Goal: Communication & Community: Connect with others

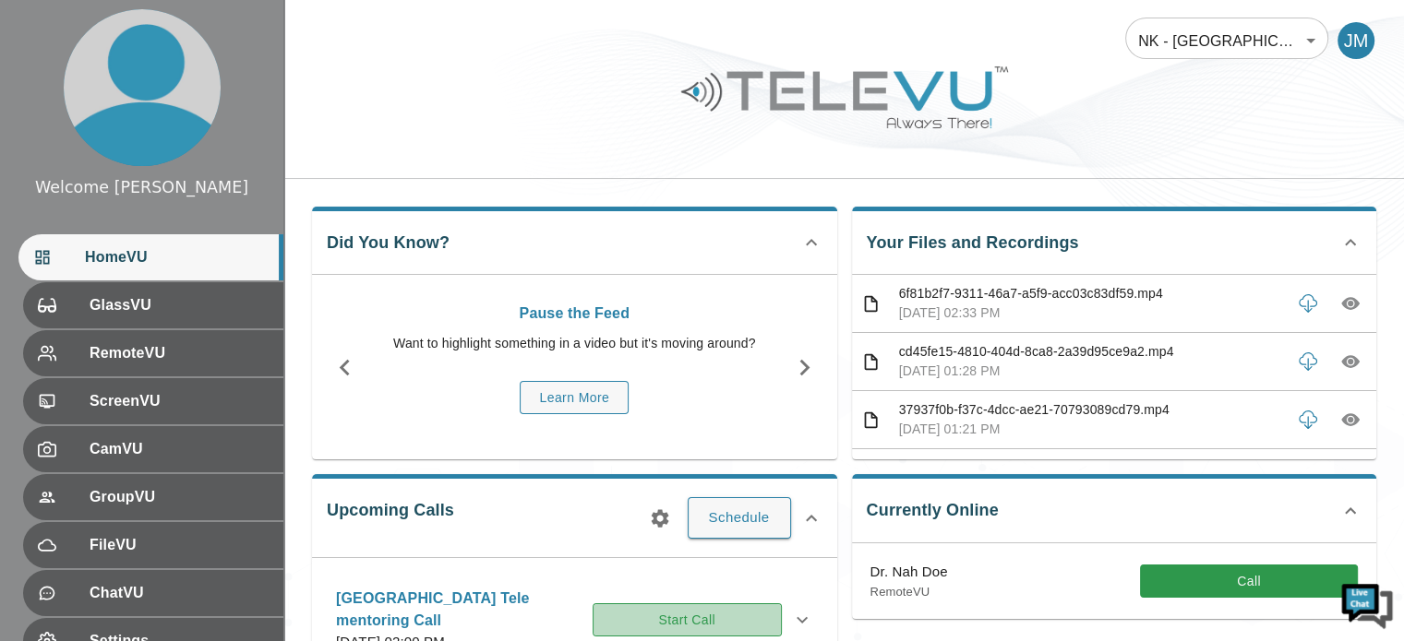
click at [700, 614] on button "Start Call" at bounding box center [687, 621] width 189 height 34
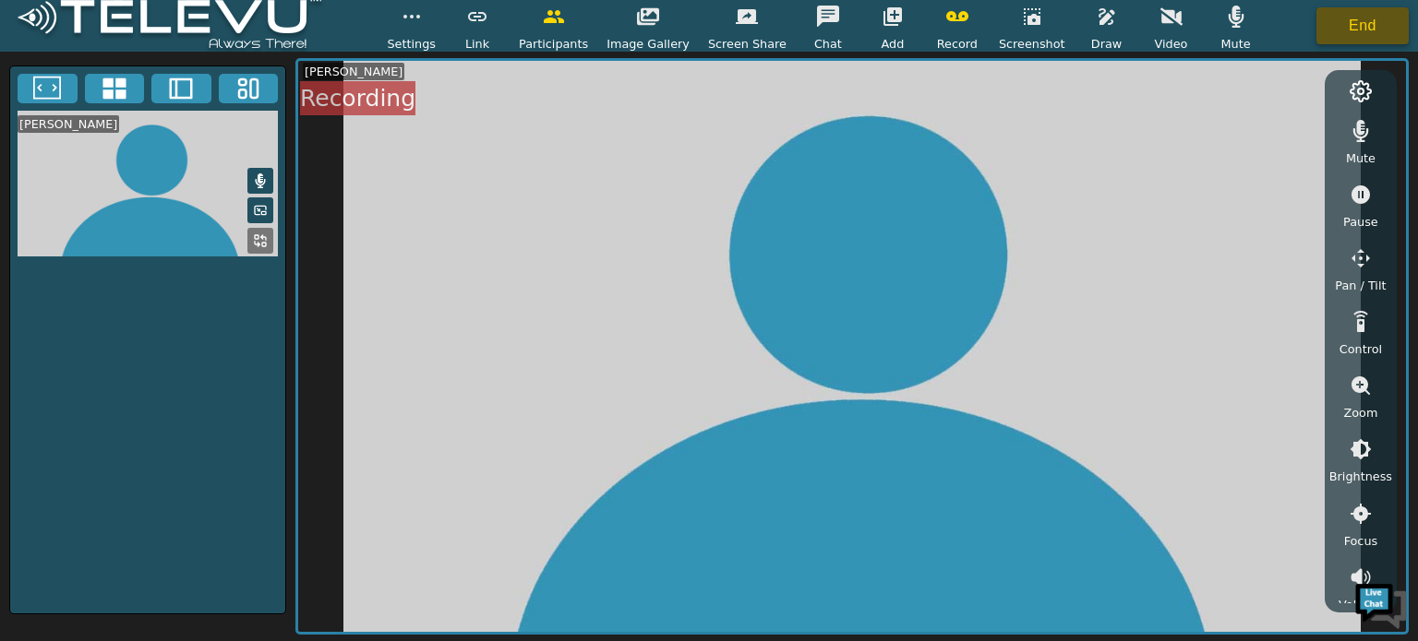
click at [1355, 29] on button "End" at bounding box center [1362, 25] width 92 height 37
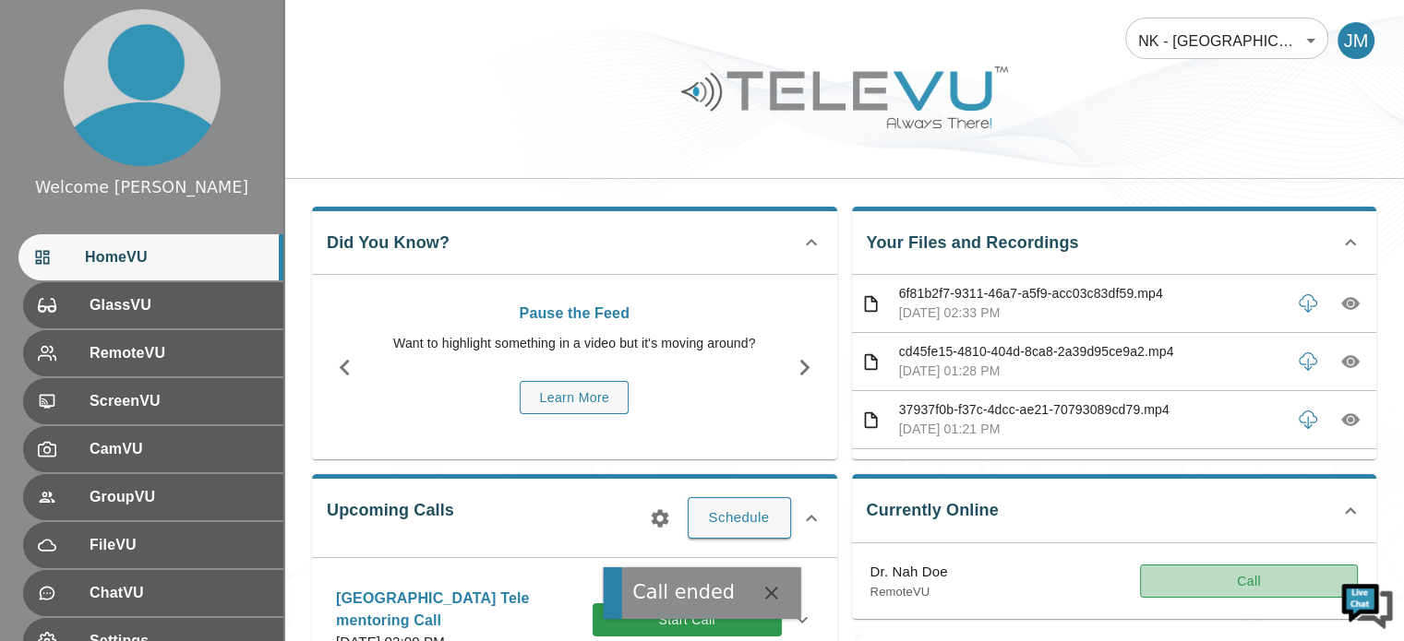
click at [1243, 582] on button "Call" at bounding box center [1249, 582] width 218 height 34
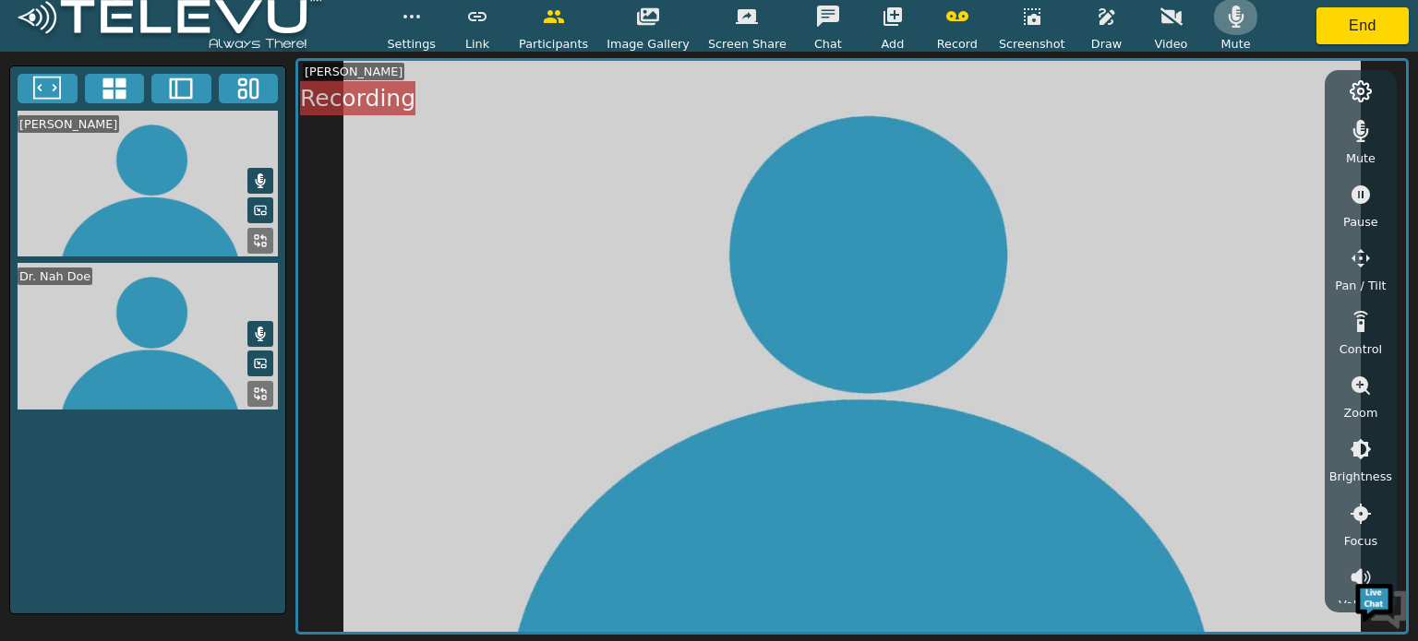
click at [1228, 21] on icon "button" at bounding box center [1236, 17] width 16 height 22
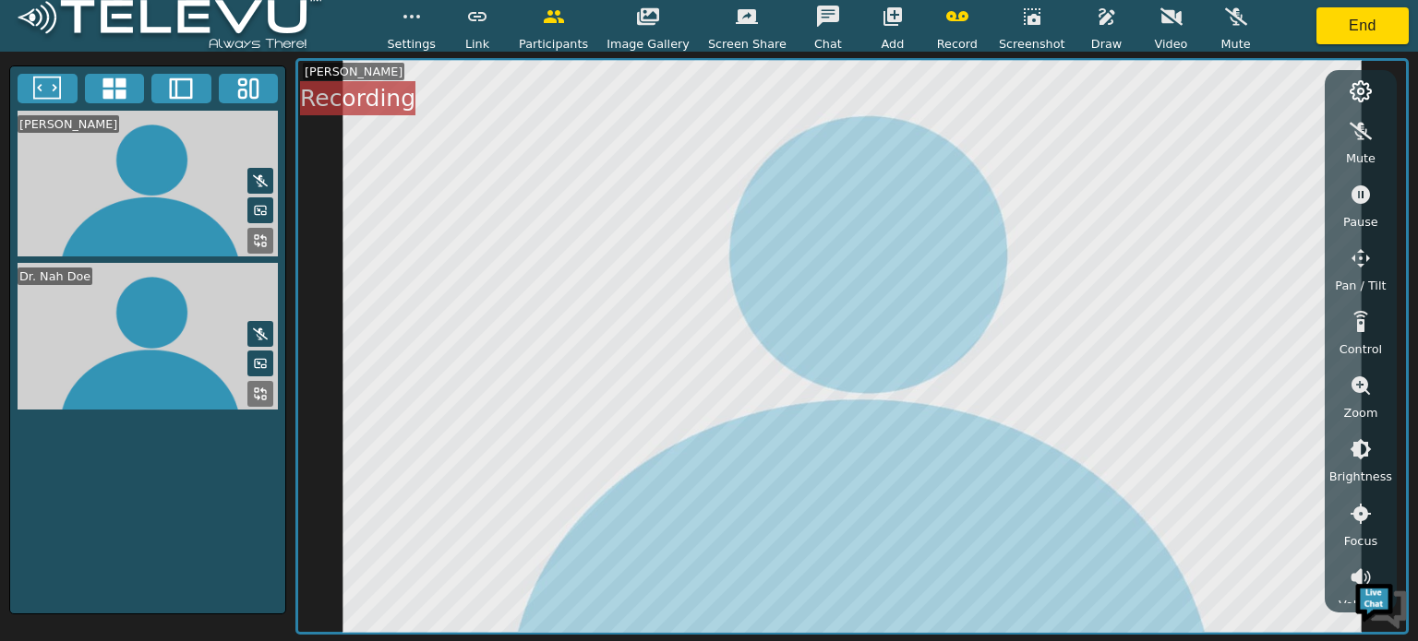
click at [260, 387] on icon at bounding box center [260, 394] width 15 height 15
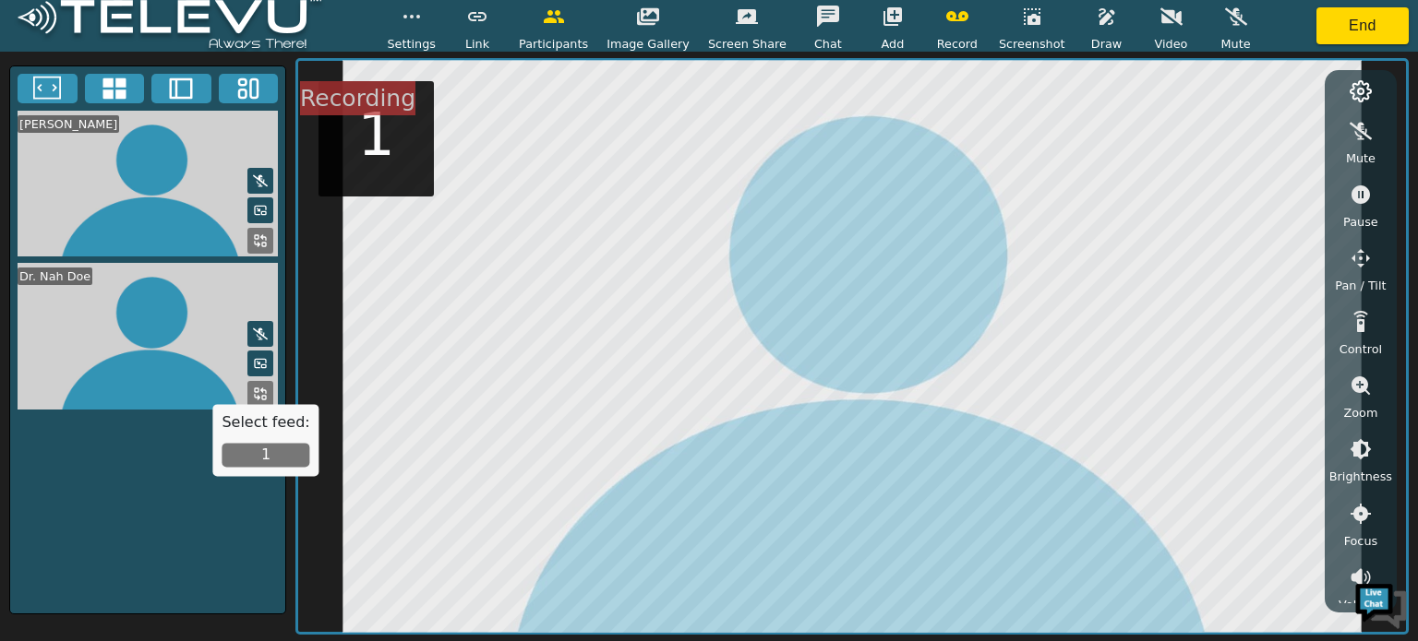
click at [273, 455] on button "1" at bounding box center [266, 456] width 88 height 24
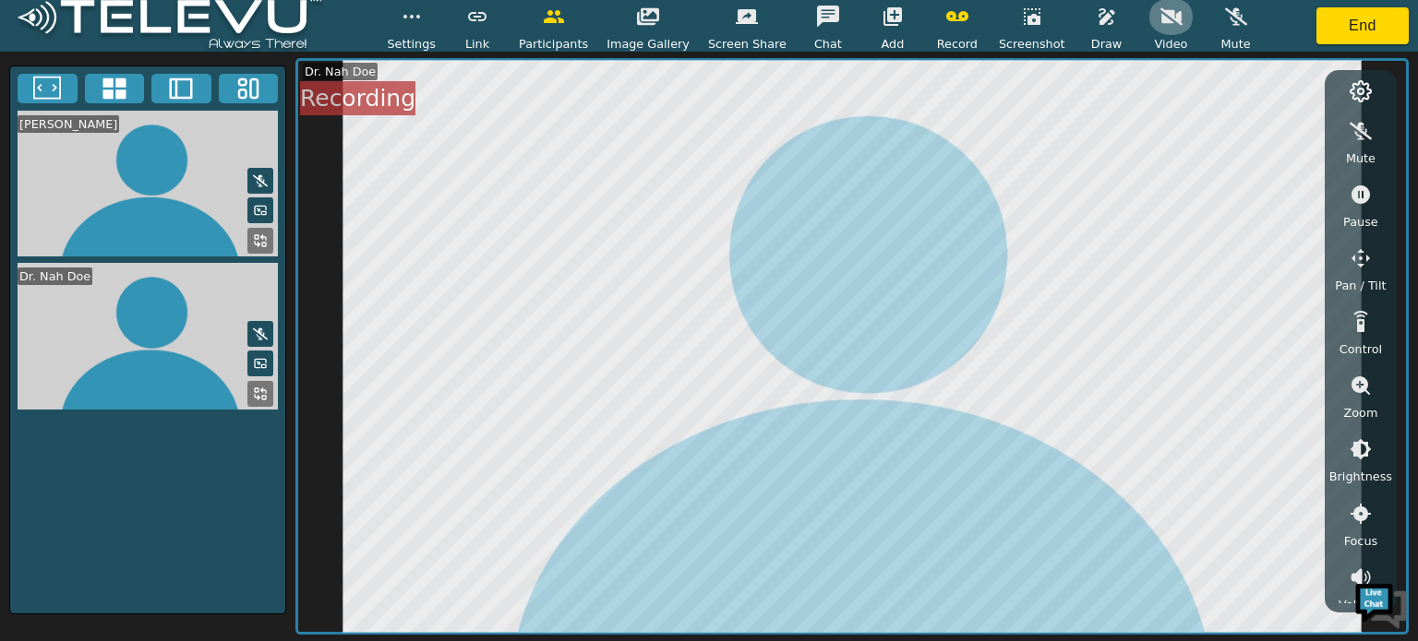
click at [1160, 22] on icon "button" at bounding box center [1171, 17] width 22 height 18
click at [1160, 18] on icon "button" at bounding box center [1171, 16] width 22 height 15
click at [1225, 14] on icon "button" at bounding box center [1236, 17] width 22 height 22
click at [1160, 25] on icon "button" at bounding box center [1171, 17] width 22 height 18
click at [1365, 18] on button "End" at bounding box center [1362, 25] width 92 height 37
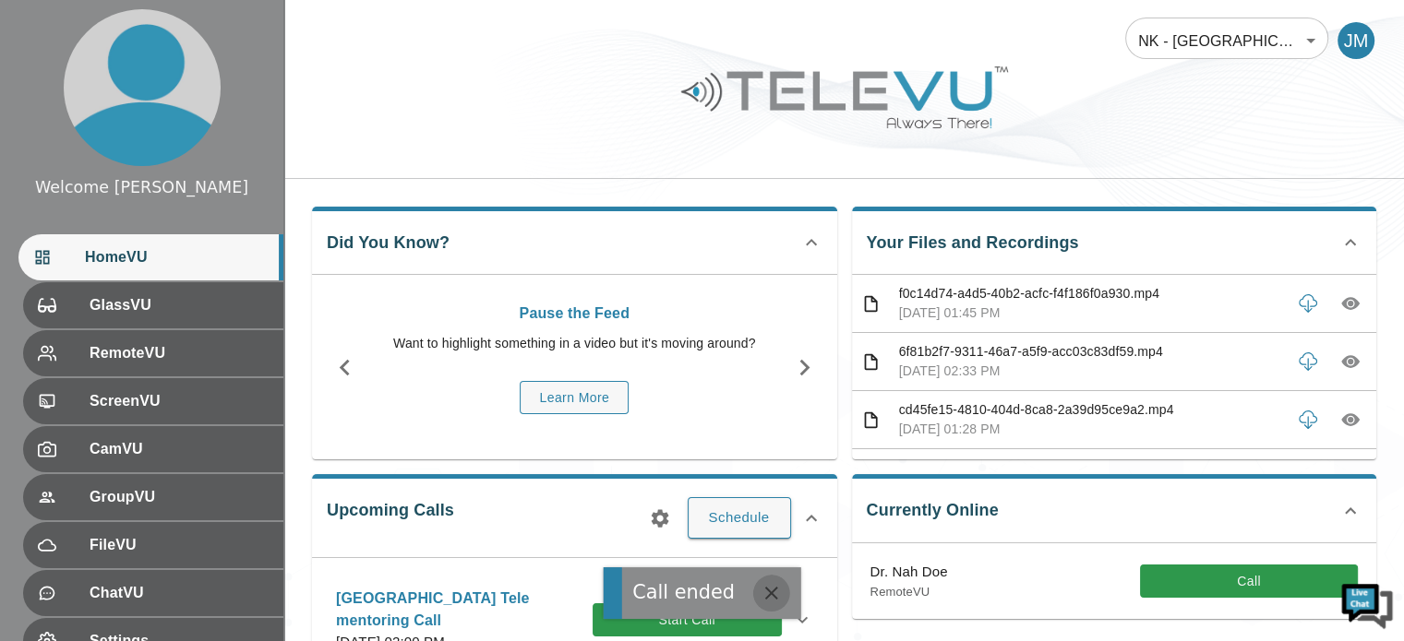
click at [769, 593] on icon "button" at bounding box center [772, 593] width 22 height 22
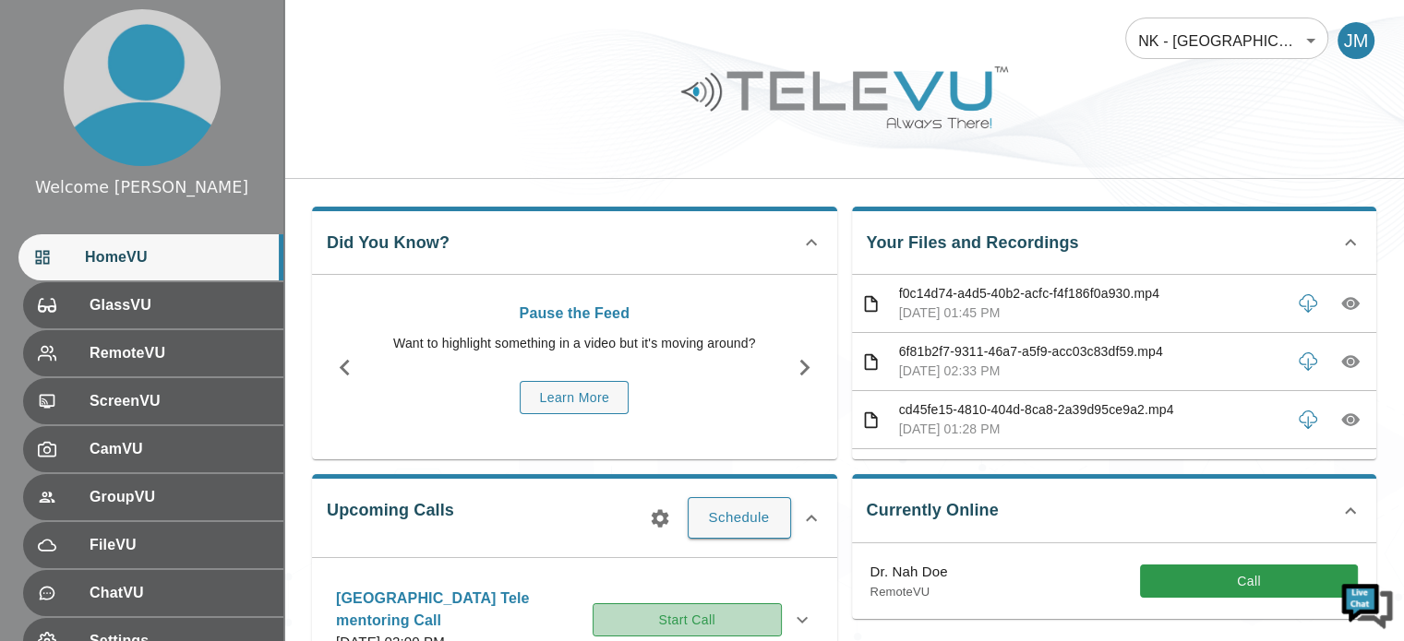
click at [705, 619] on button "Start Call" at bounding box center [687, 621] width 189 height 34
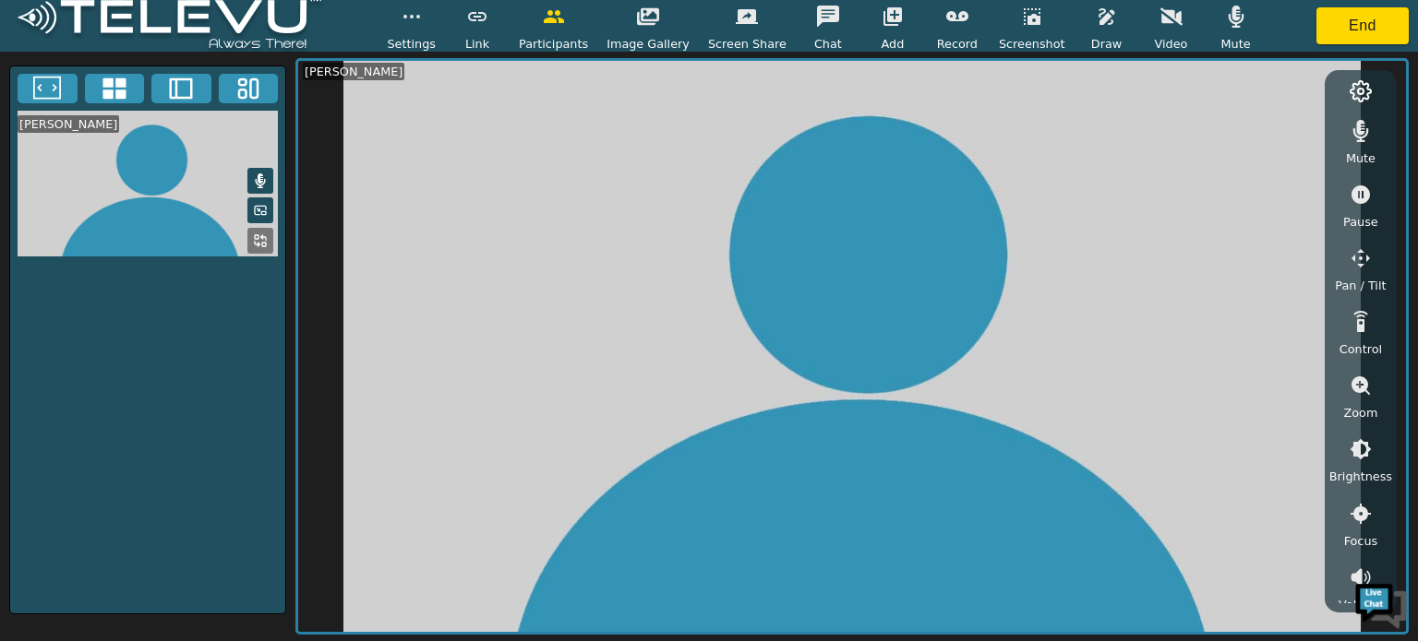
click at [705, 619] on video at bounding box center [852, 347] width 1108 height 572
click at [1160, 25] on icon "button" at bounding box center [1171, 17] width 22 height 22
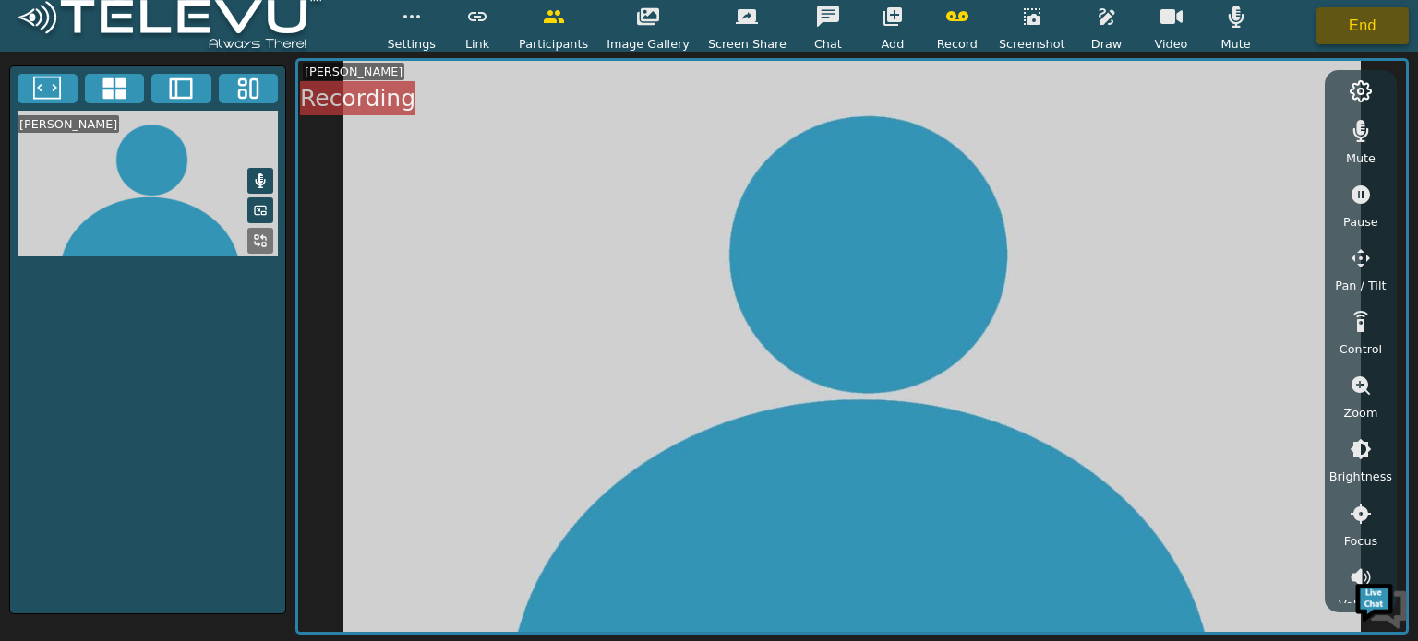
click at [1375, 25] on button "End" at bounding box center [1362, 25] width 92 height 37
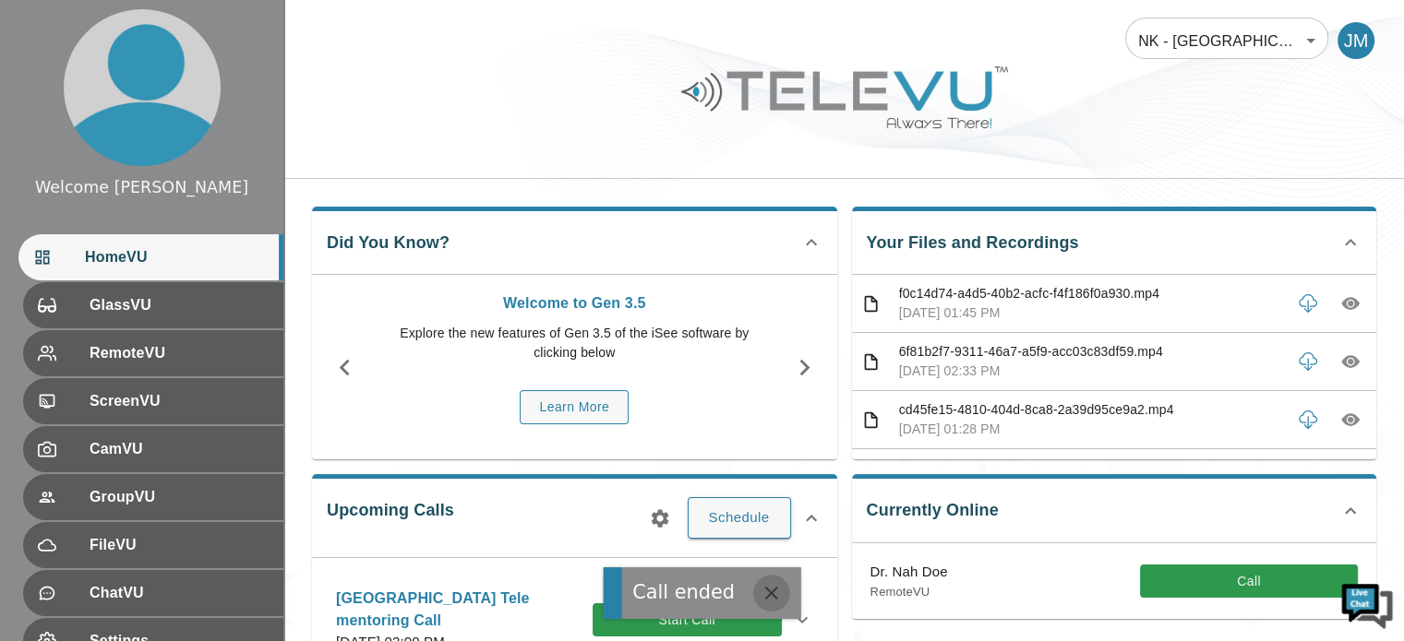
click at [768, 587] on icon "button" at bounding box center [772, 593] width 22 height 22
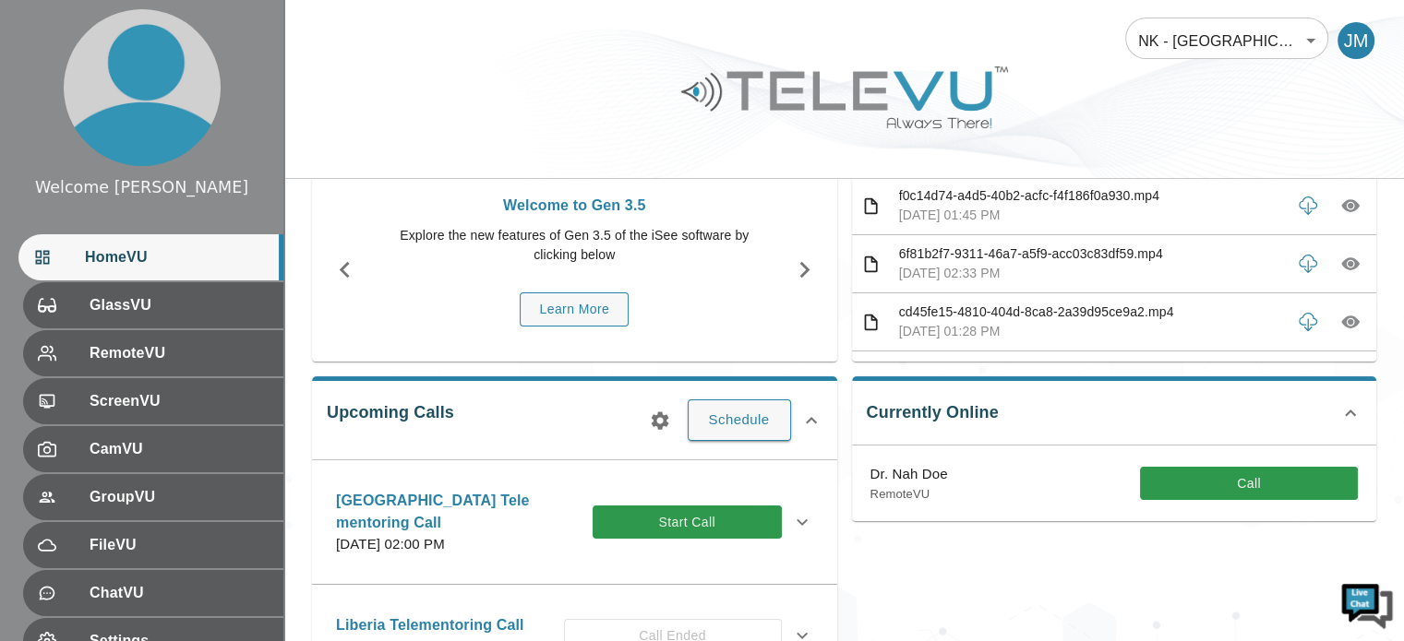
scroll to position [111, 0]
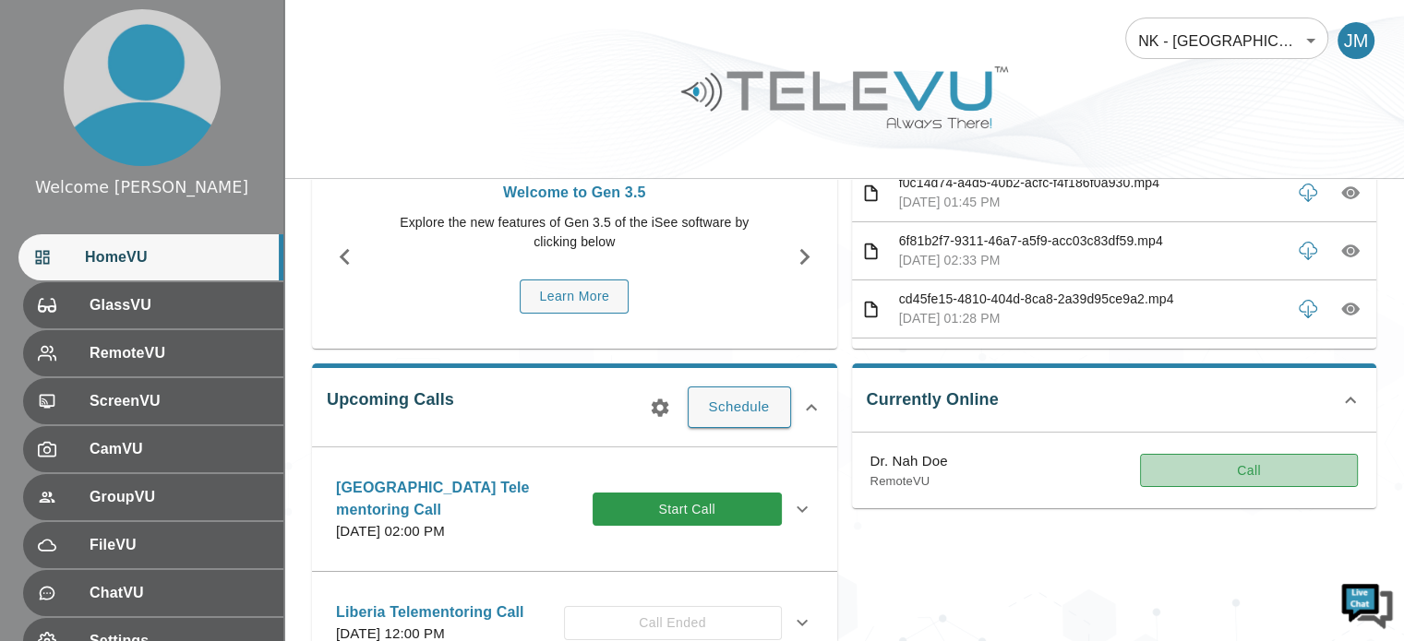
click at [1252, 468] on button "Call" at bounding box center [1249, 471] width 218 height 34
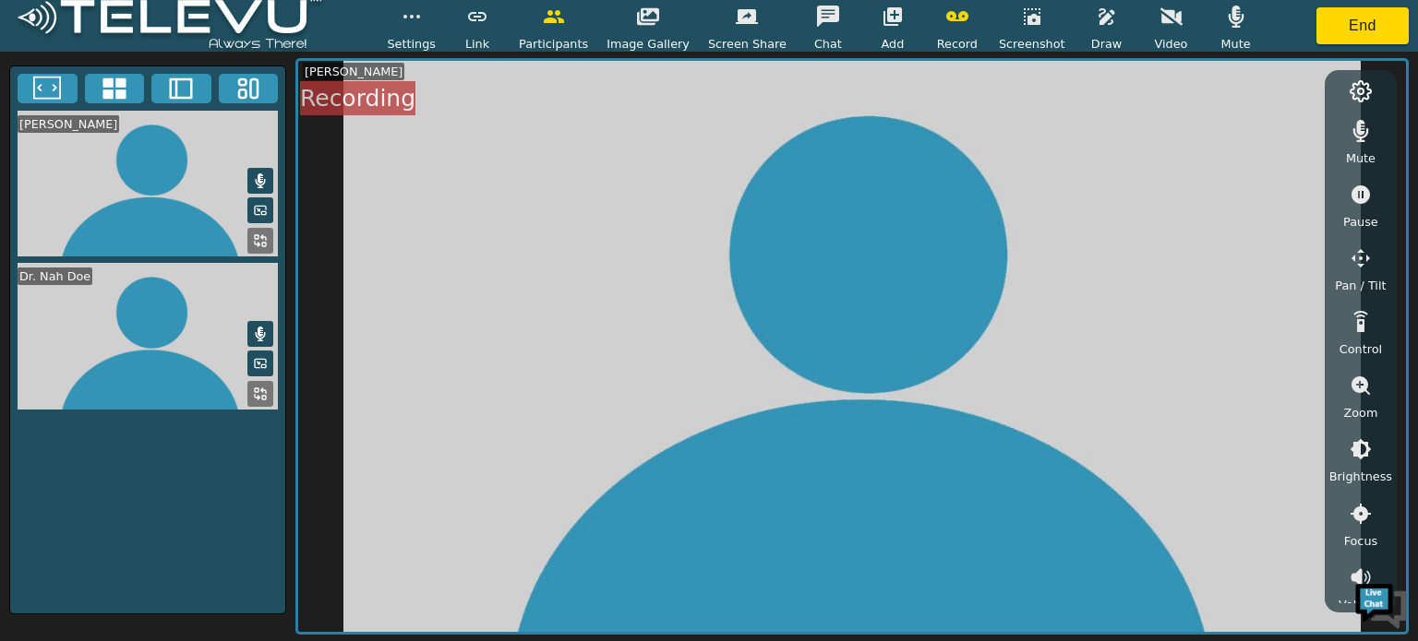
click at [261, 387] on icon at bounding box center [260, 394] width 15 height 15
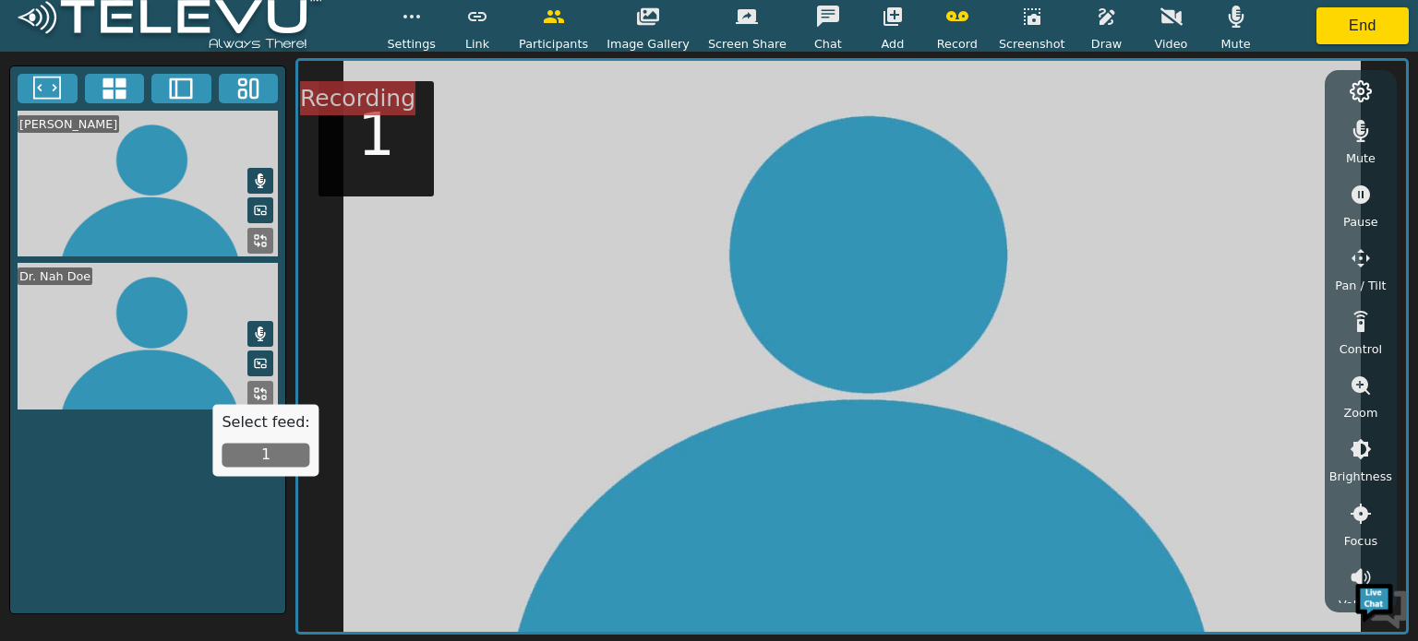
click at [270, 456] on button "1" at bounding box center [266, 456] width 88 height 24
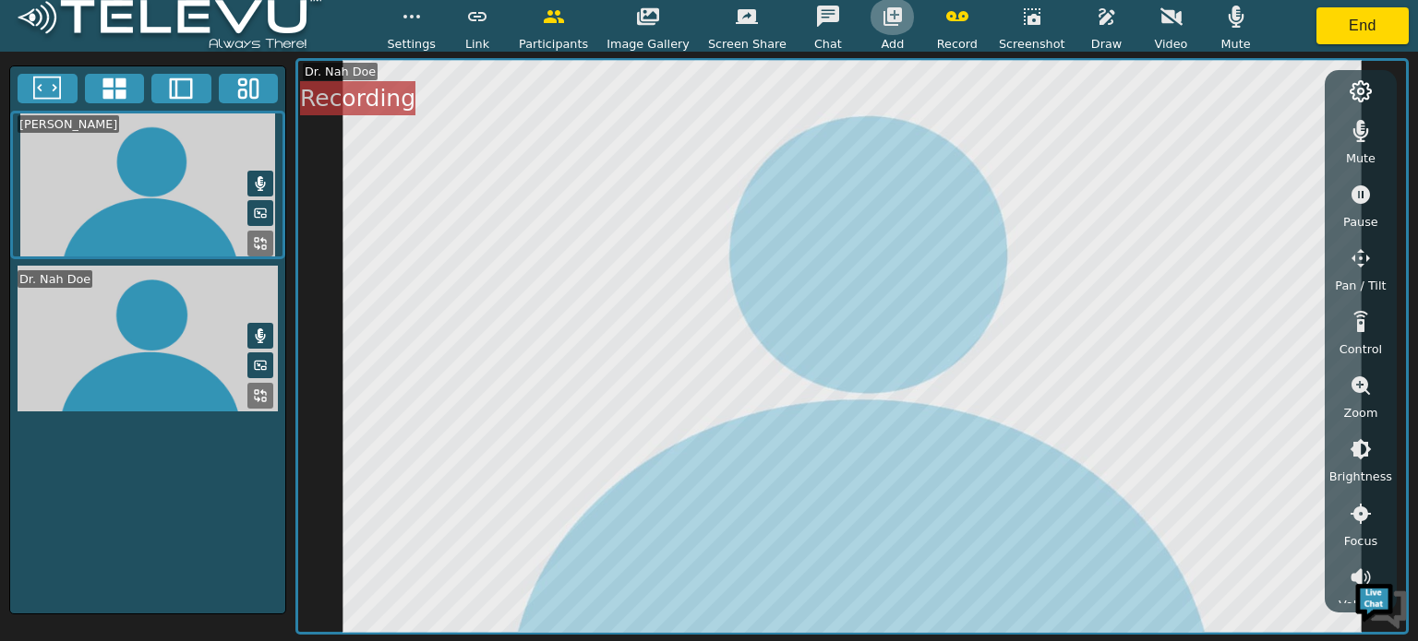
click at [883, 14] on icon "button" at bounding box center [892, 16] width 18 height 18
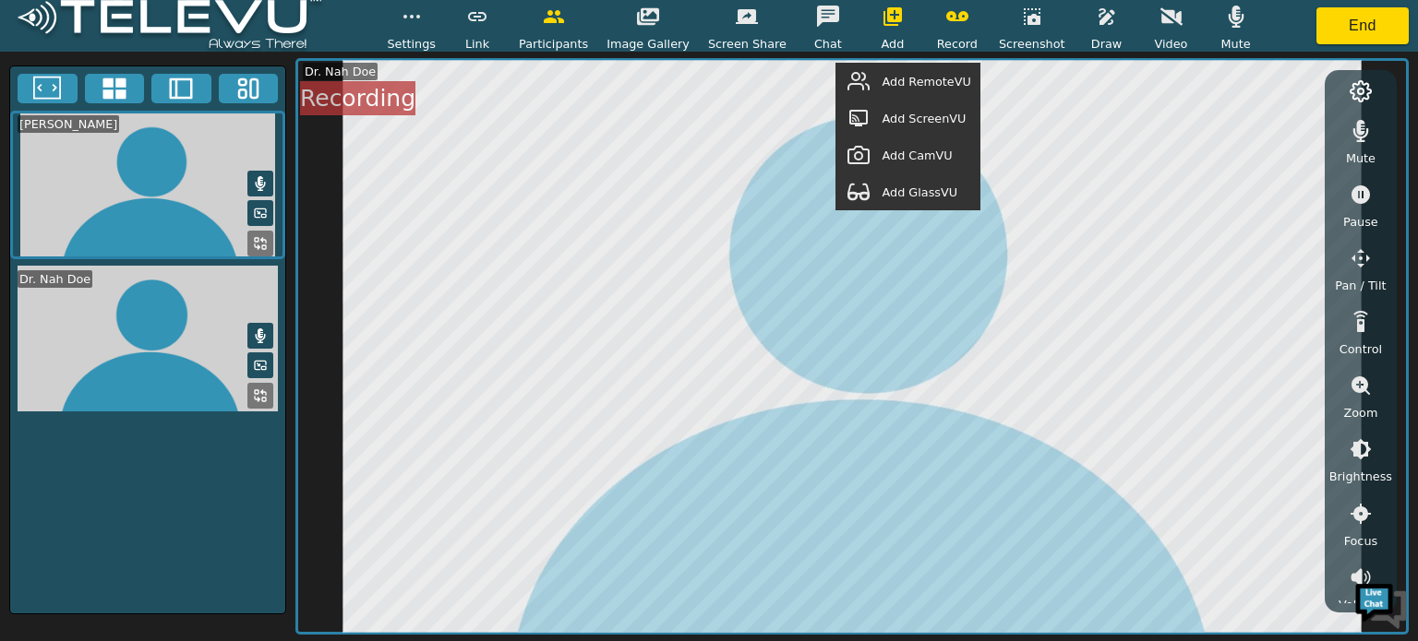
click at [906, 119] on span "Add ScreenVU" at bounding box center [923, 119] width 84 height 18
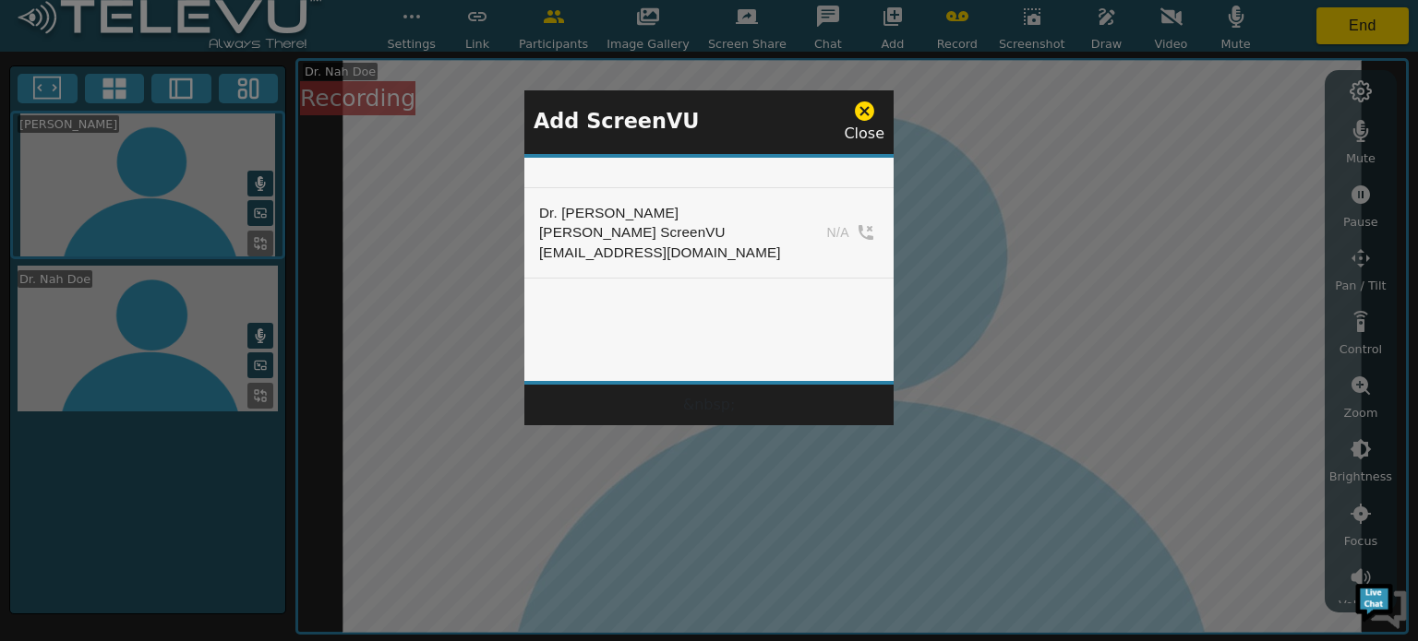
click at [1048, 172] on div at bounding box center [709, 320] width 1418 height 641
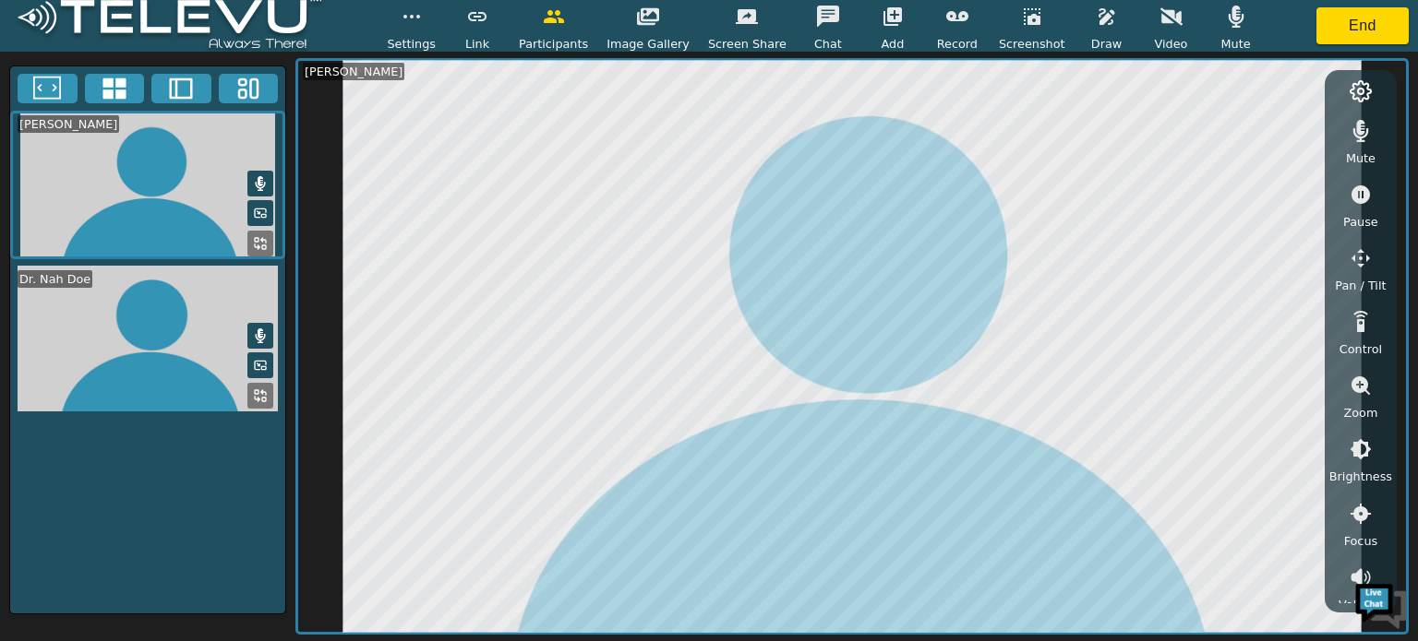
click at [255, 389] on icon at bounding box center [260, 396] width 15 height 15
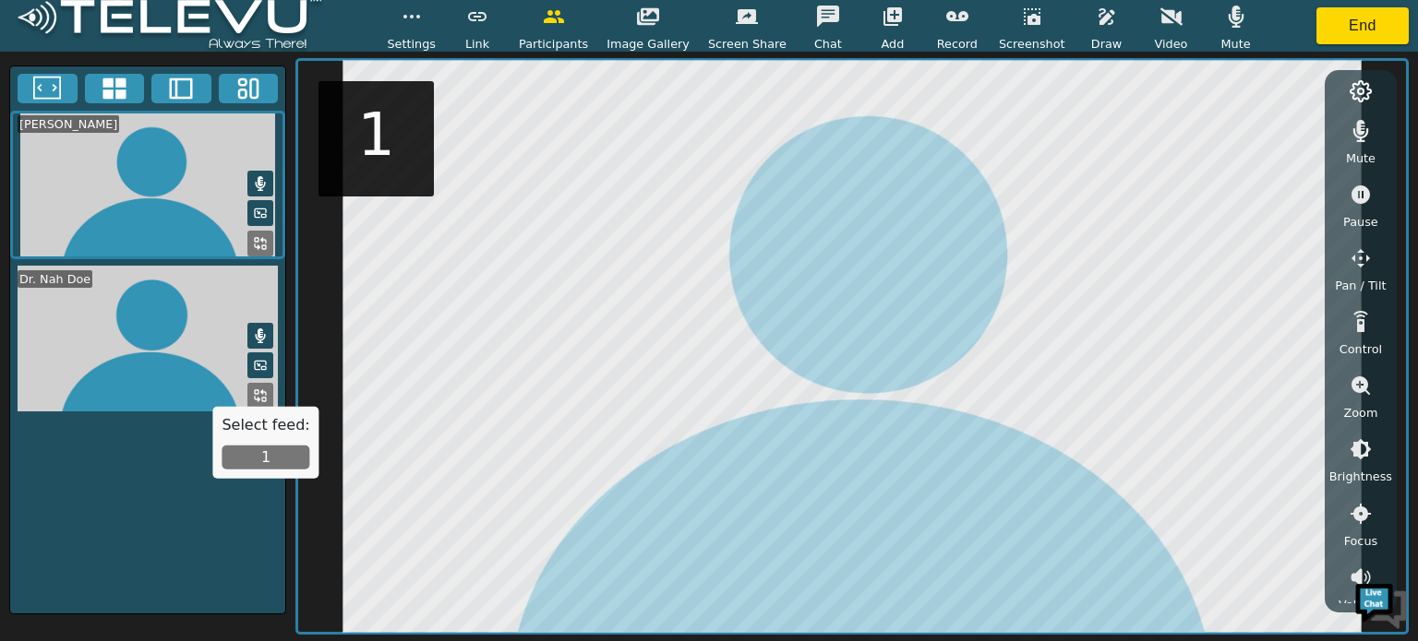
click at [270, 453] on button "1" at bounding box center [266, 458] width 88 height 24
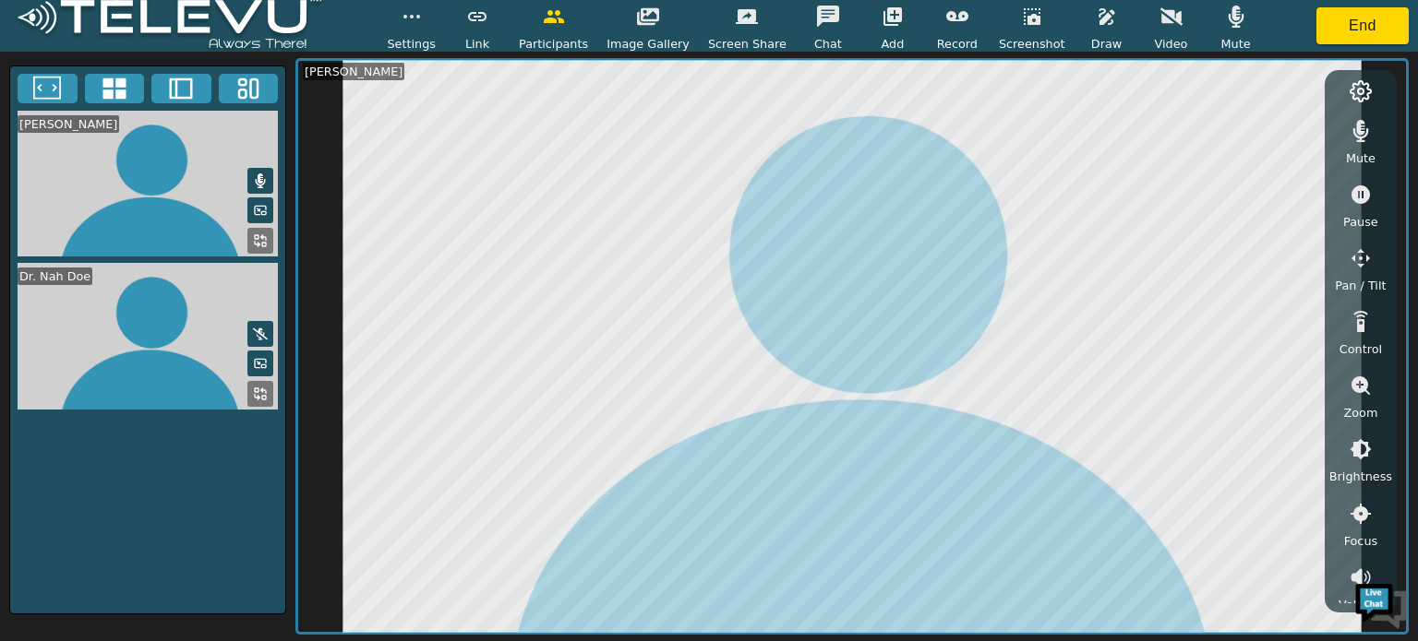
click at [270, 390] on button at bounding box center [260, 394] width 26 height 26
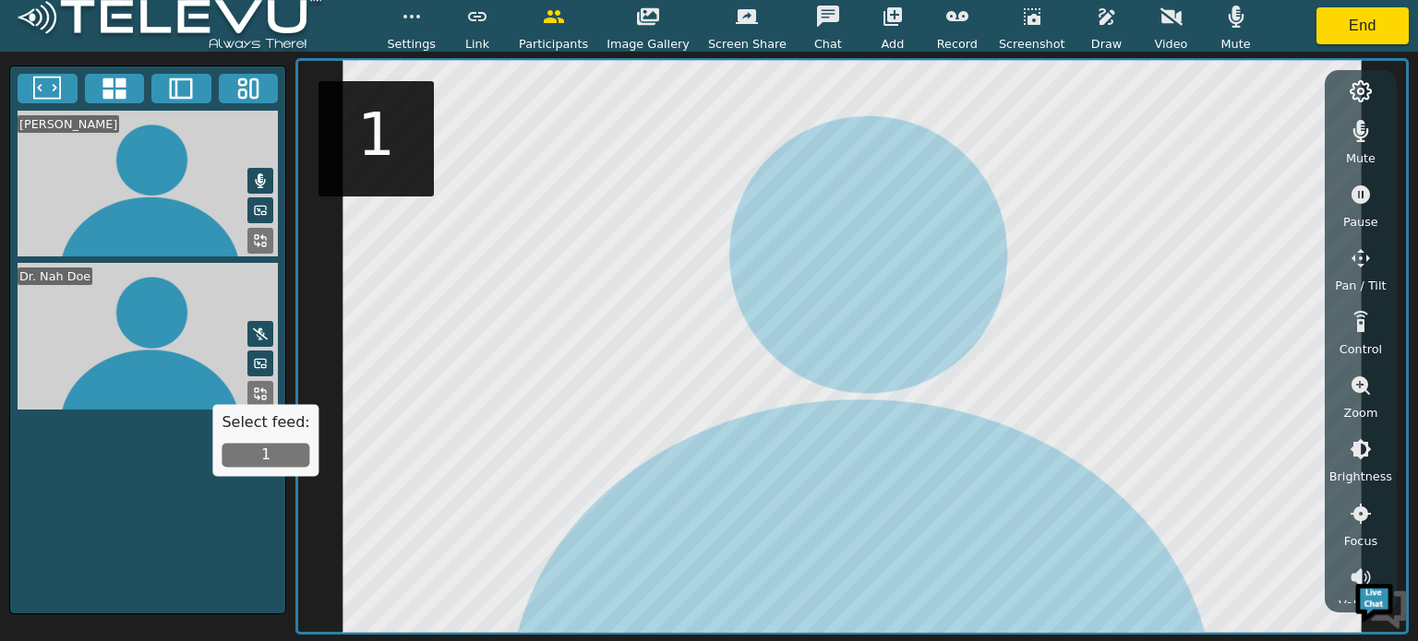
click at [276, 453] on button "1" at bounding box center [266, 456] width 88 height 24
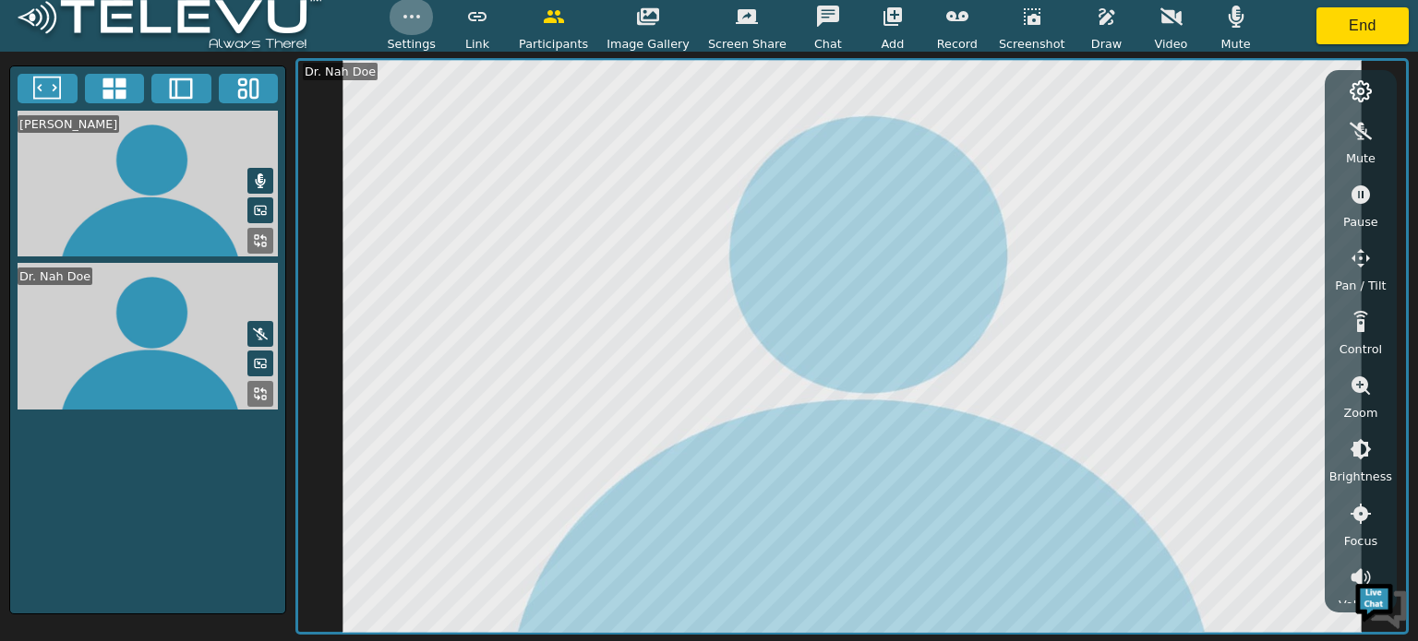
click at [423, 18] on icon "button" at bounding box center [412, 17] width 22 height 22
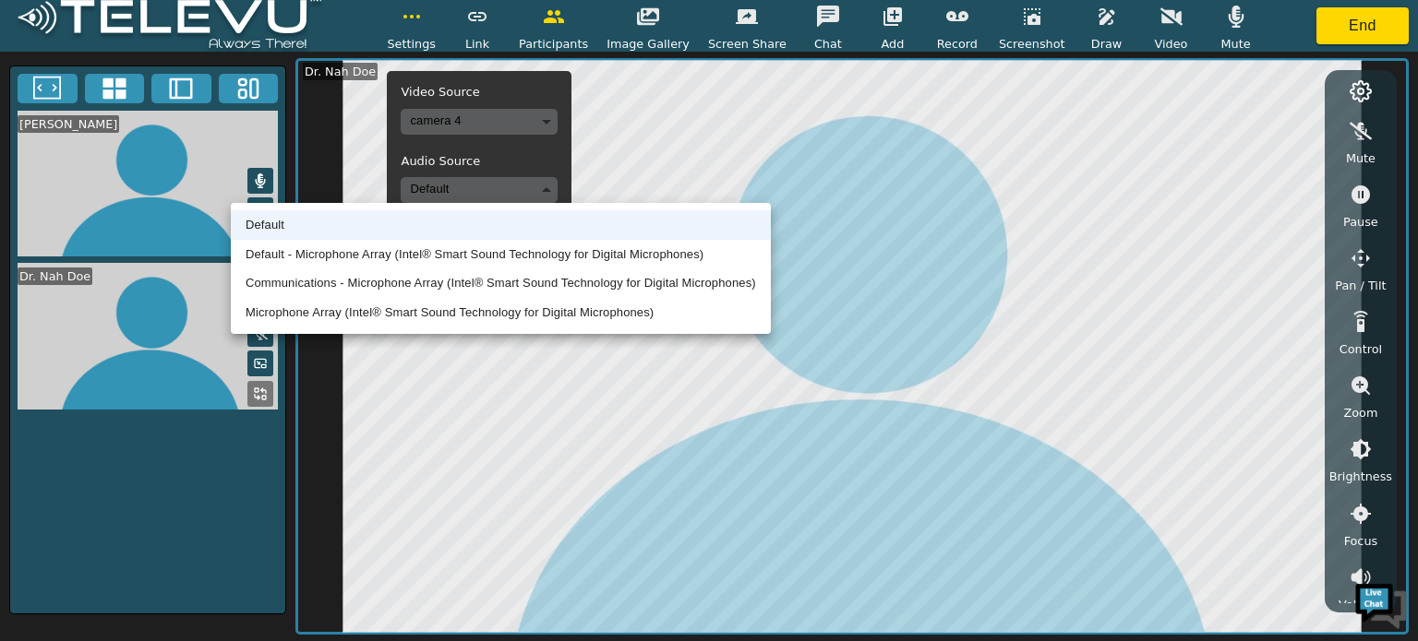
click at [570, 191] on body "Settings Video Source camera 4 Audio Source Default Stethoscope Default Sync La…" at bounding box center [709, 320] width 1418 height 641
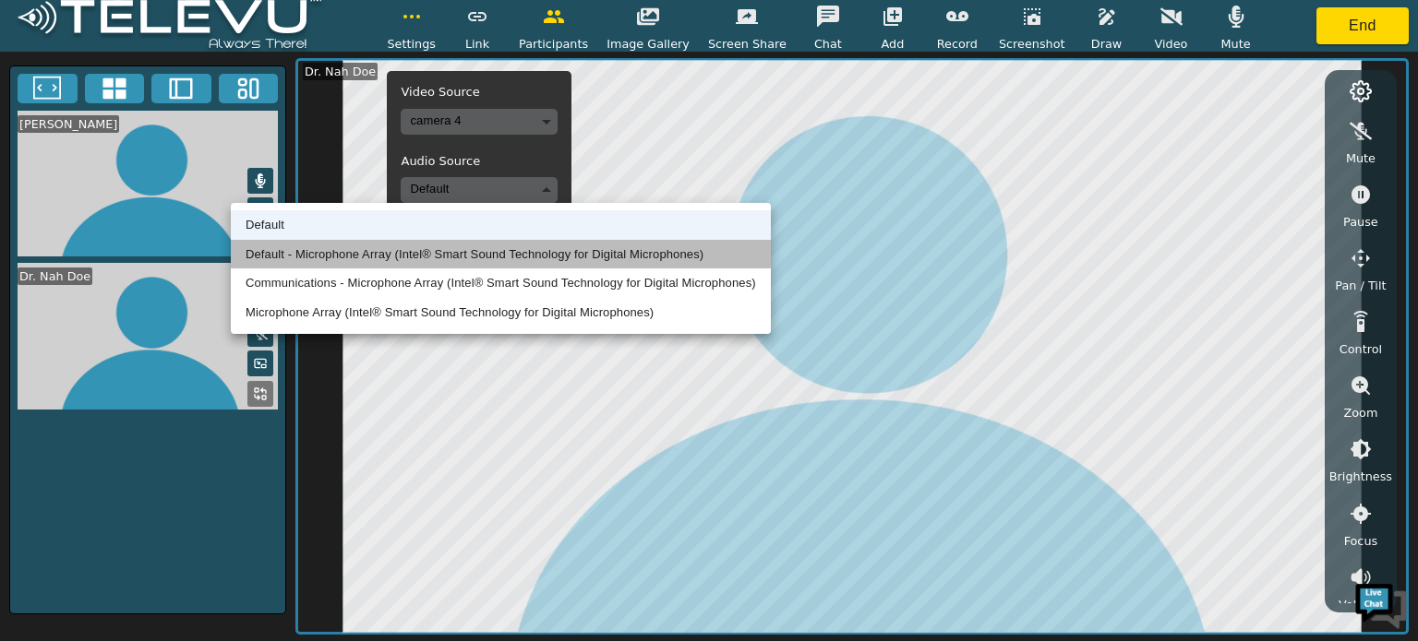
click at [493, 253] on li "Default - Microphone Array (Intel® Smart Sound Technology for Digital Microphon…" at bounding box center [501, 255] width 540 height 30
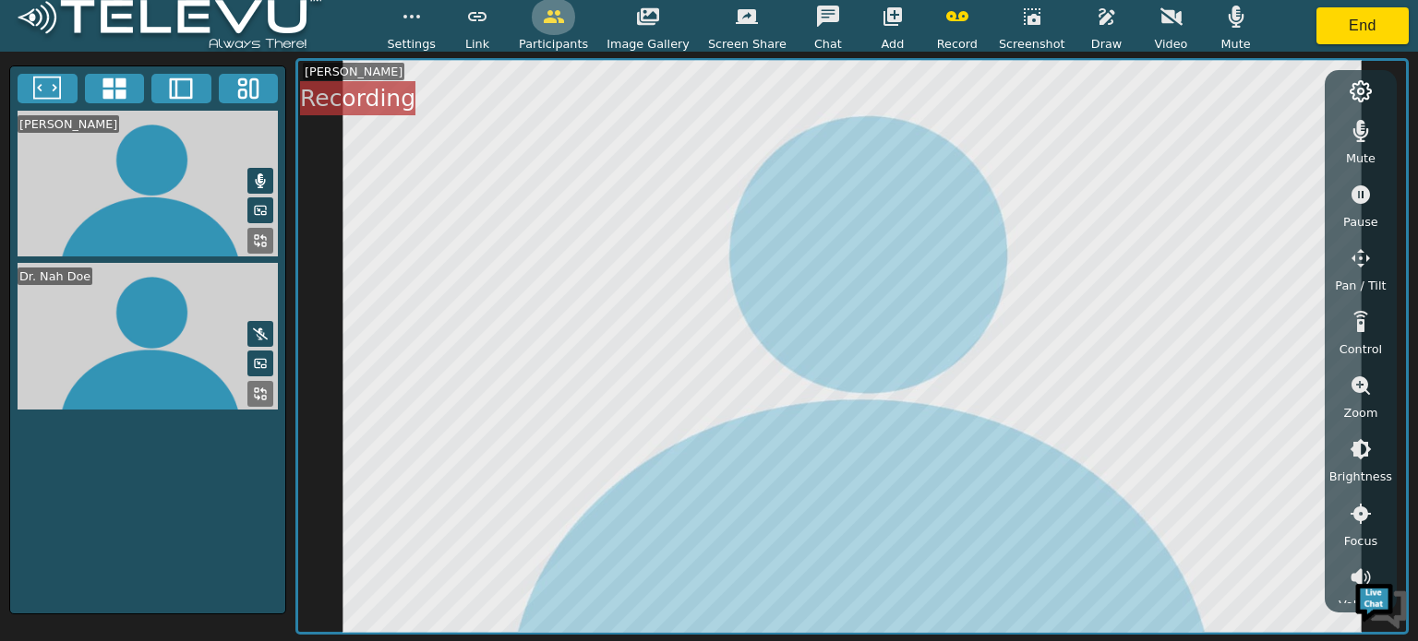
click at [565, 7] on icon "button" at bounding box center [554, 17] width 22 height 22
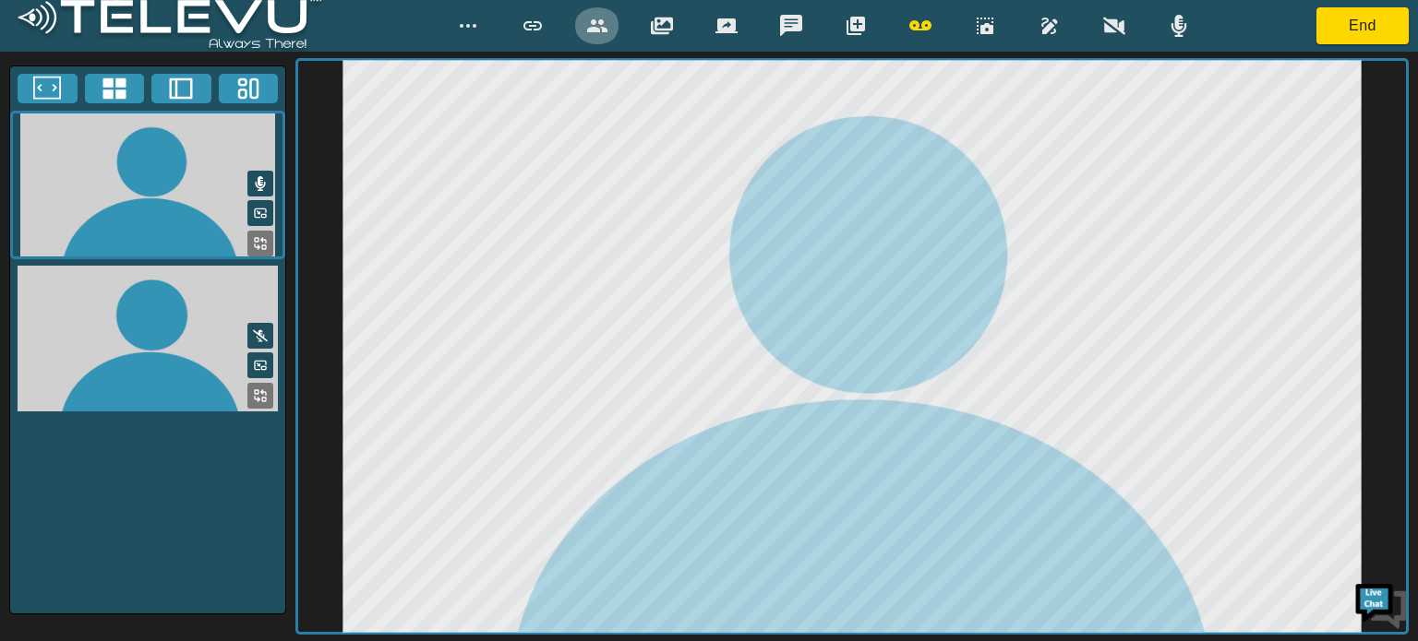
click at [597, 29] on icon "button" at bounding box center [597, 25] width 20 height 13
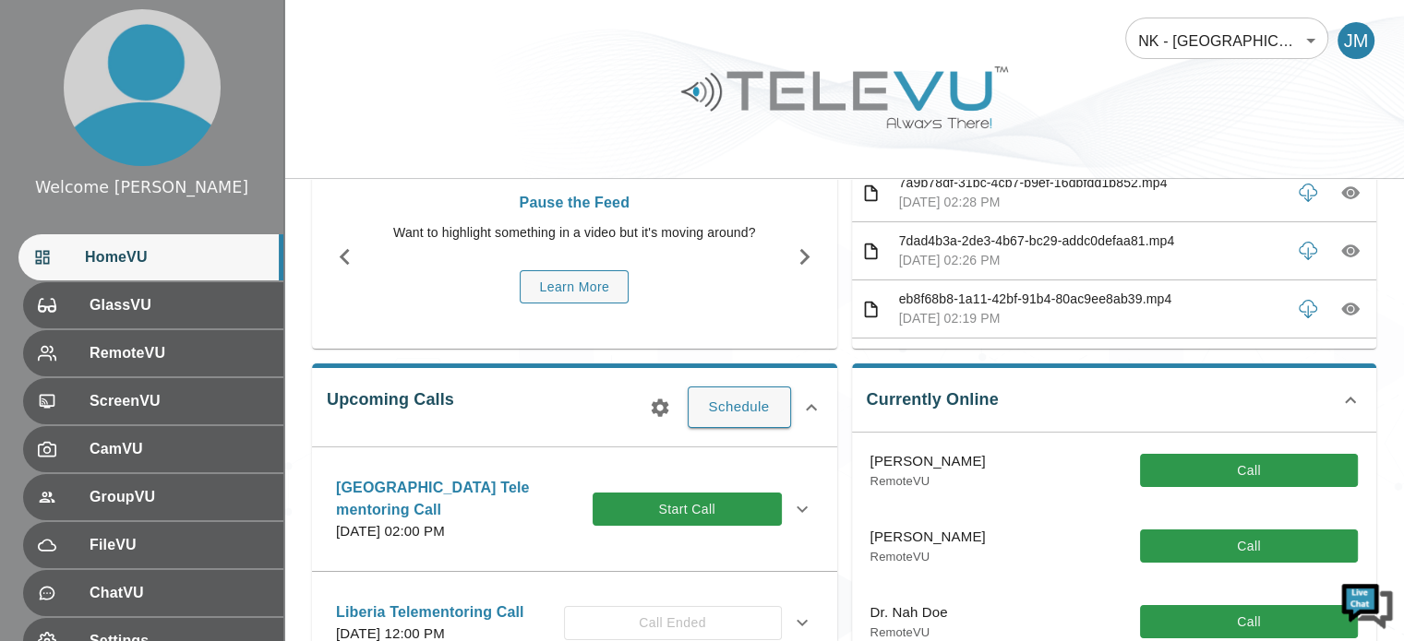
scroll to position [148, 0]
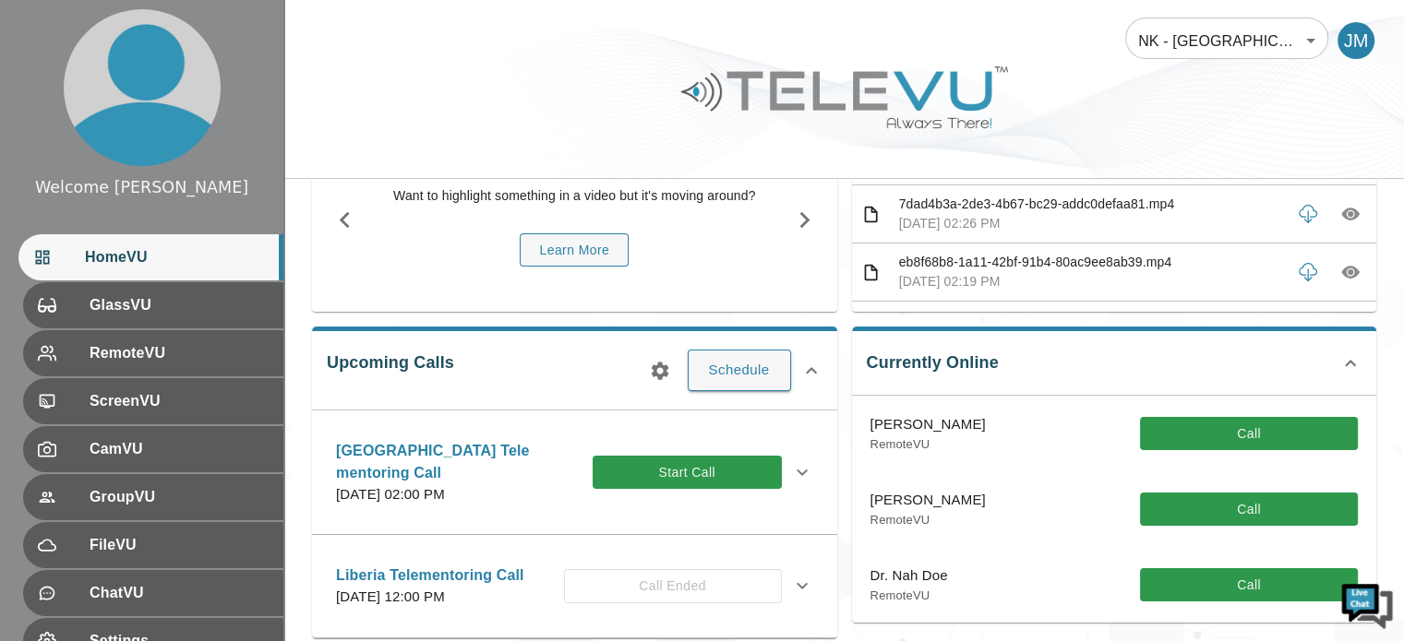
click at [633, 538] on div "Liberia Telementoring Call Tuesday, May 20, 2025 at 12:00 PM Call Ended Descrip…" at bounding box center [574, 586] width 525 height 103
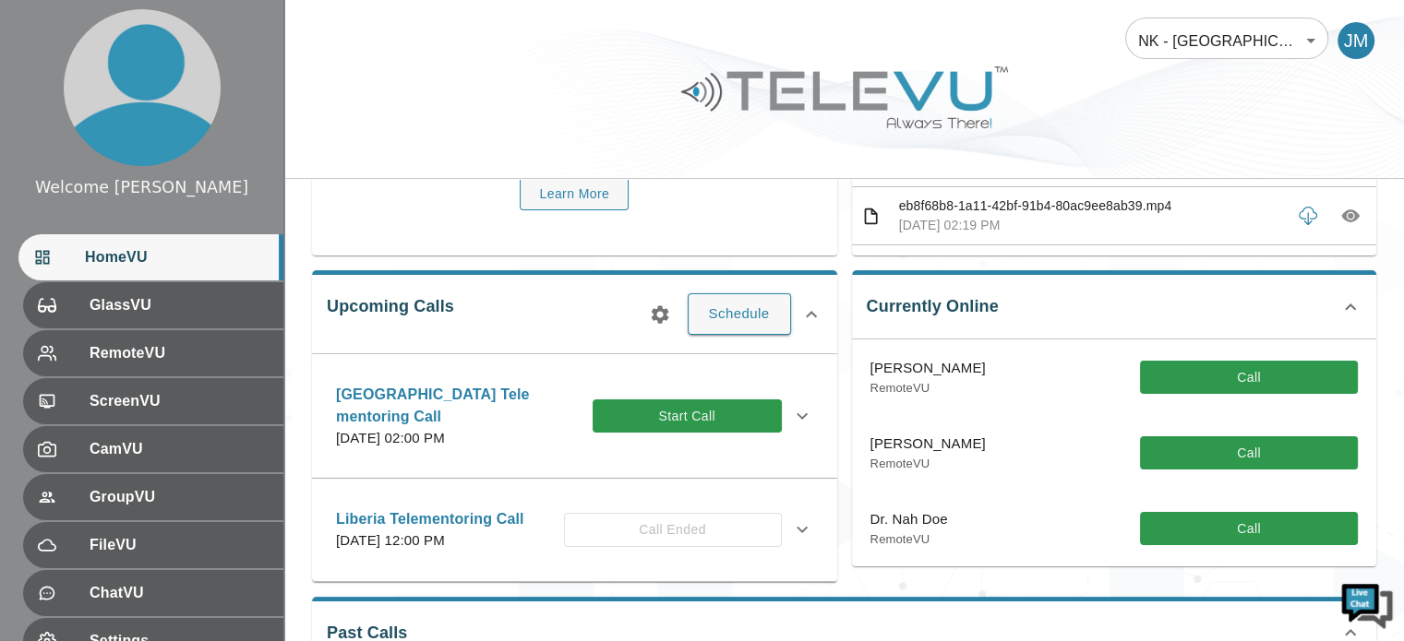
scroll to position [222, 0]
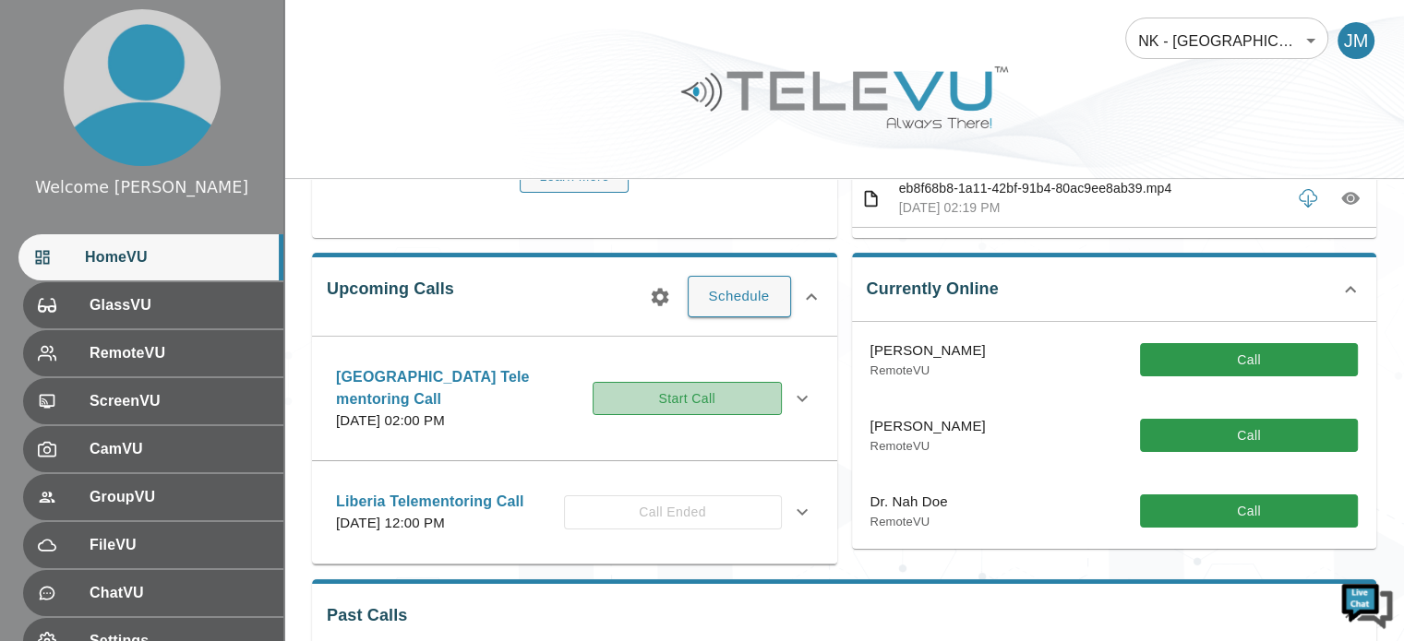
click at [676, 402] on button "Start Call" at bounding box center [687, 399] width 189 height 34
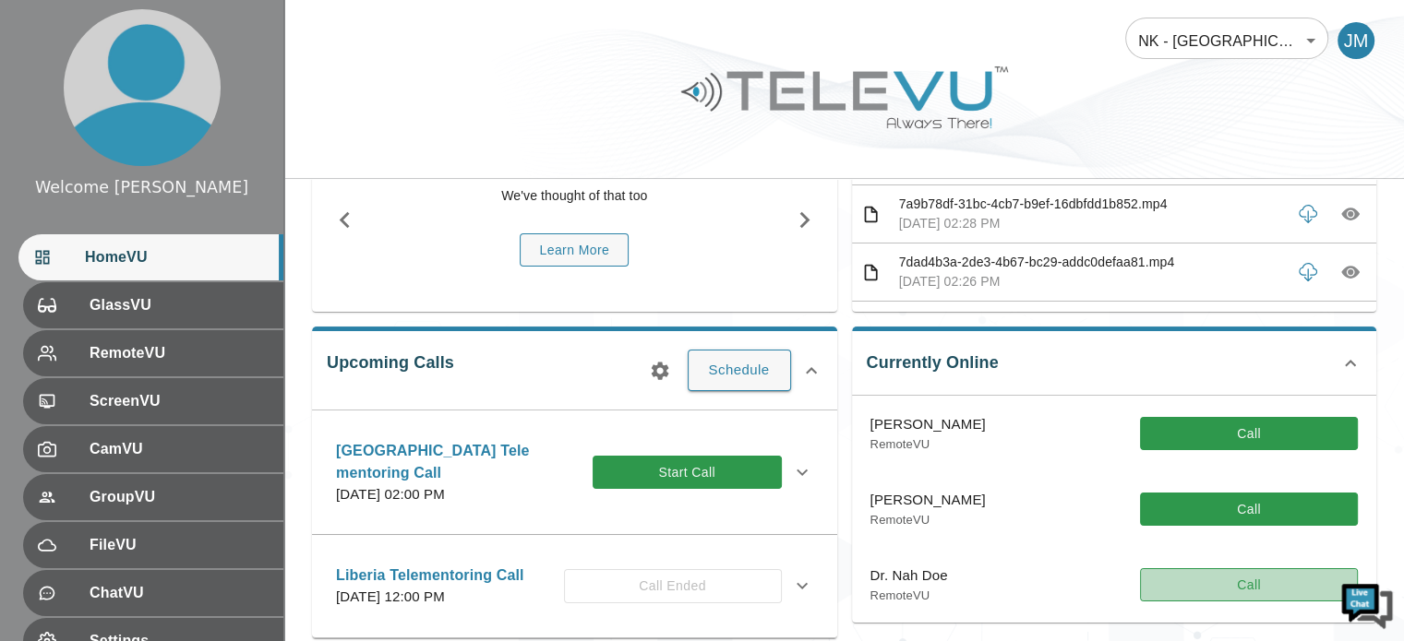
click at [1249, 580] on button "Call" at bounding box center [1249, 586] width 218 height 34
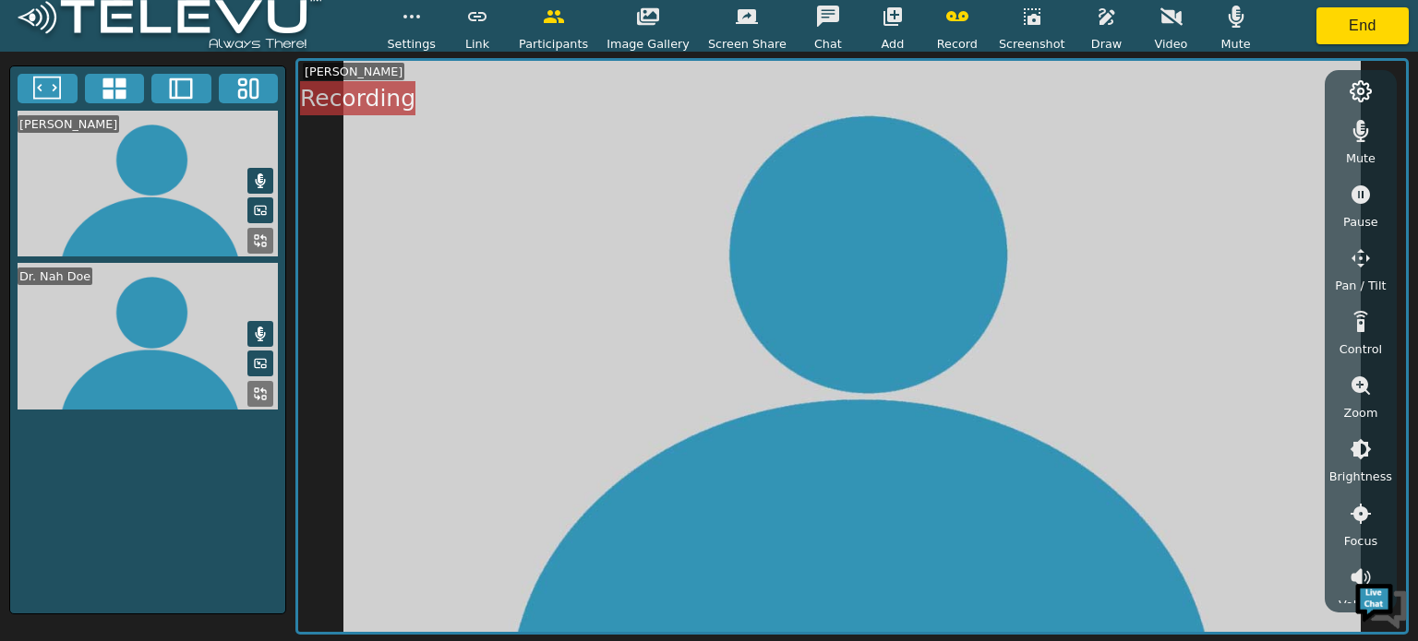
click at [262, 390] on icon at bounding box center [263, 391] width 5 height 5
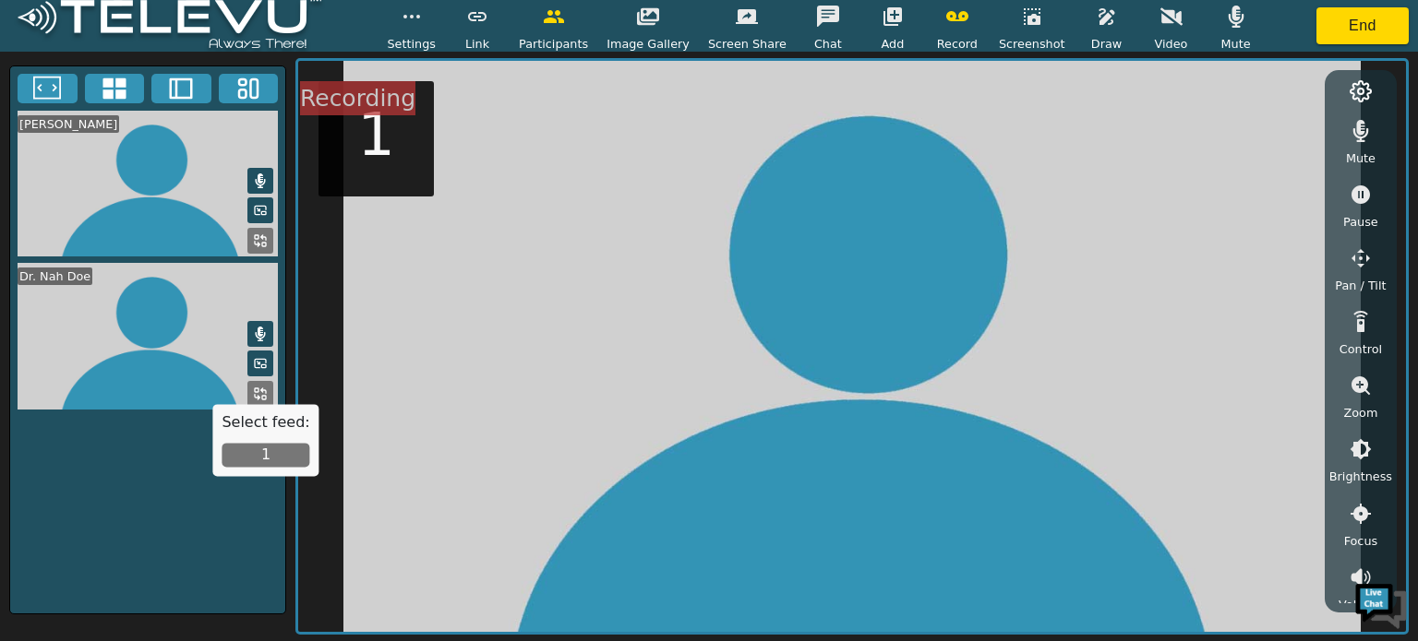
click at [260, 454] on button "1" at bounding box center [266, 456] width 88 height 24
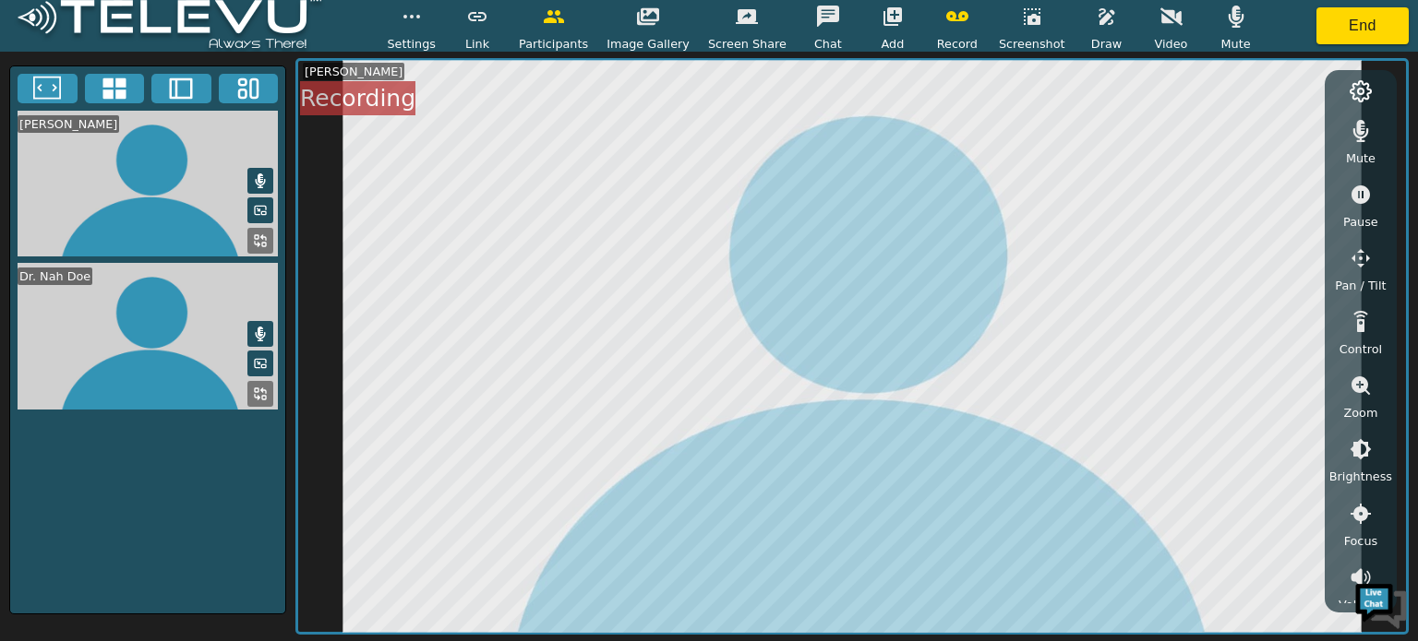
click at [266, 387] on icon at bounding box center [260, 394] width 15 height 15
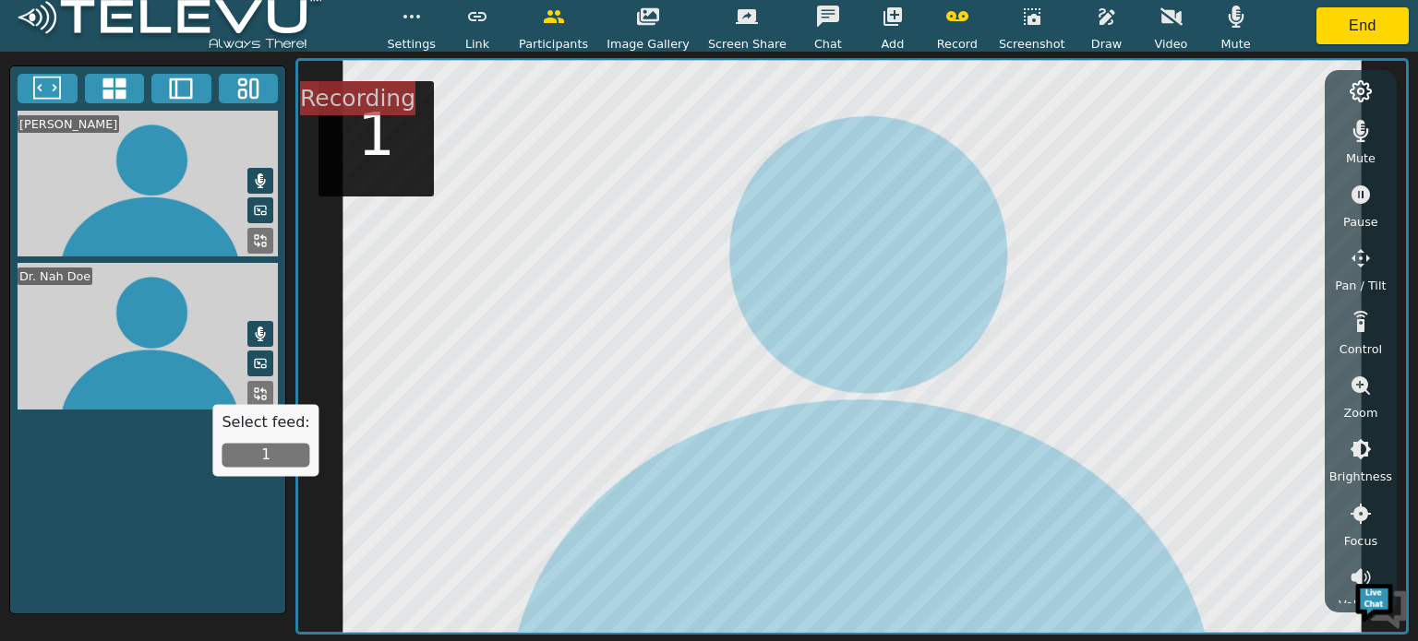
click at [272, 450] on button "1" at bounding box center [266, 456] width 88 height 24
